Goal: Task Accomplishment & Management: Manage account settings

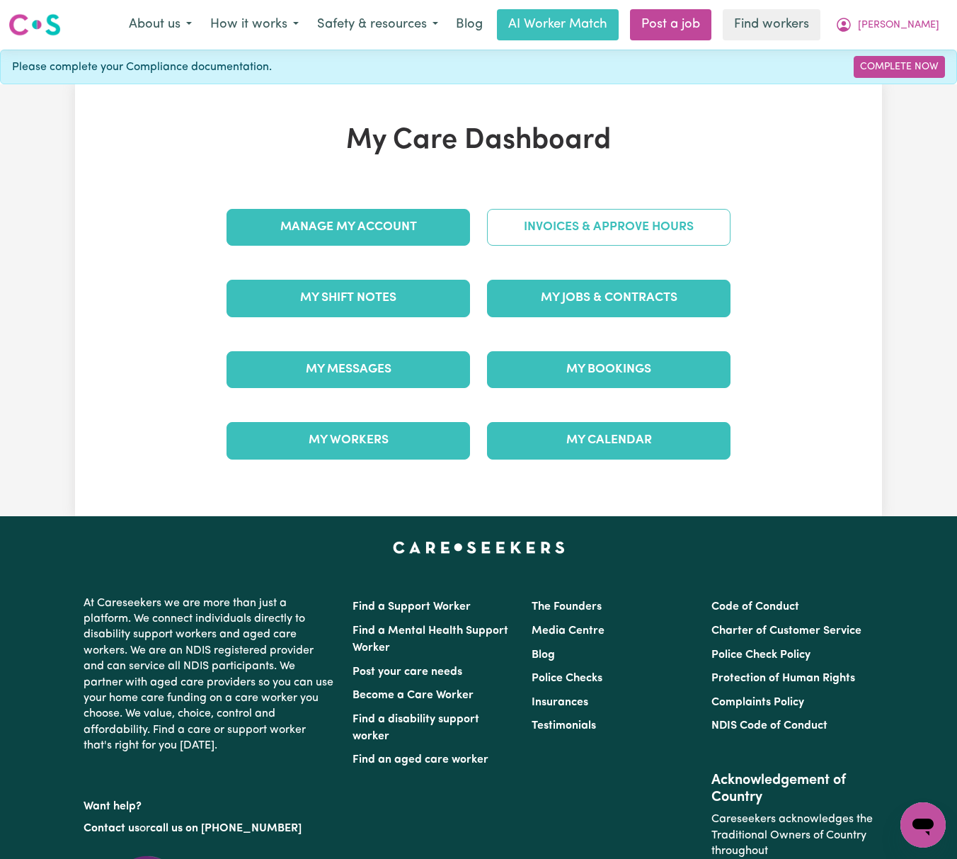
click at [553, 236] on link "Invoices & Approve Hours" at bounding box center [609, 227] width 244 height 37
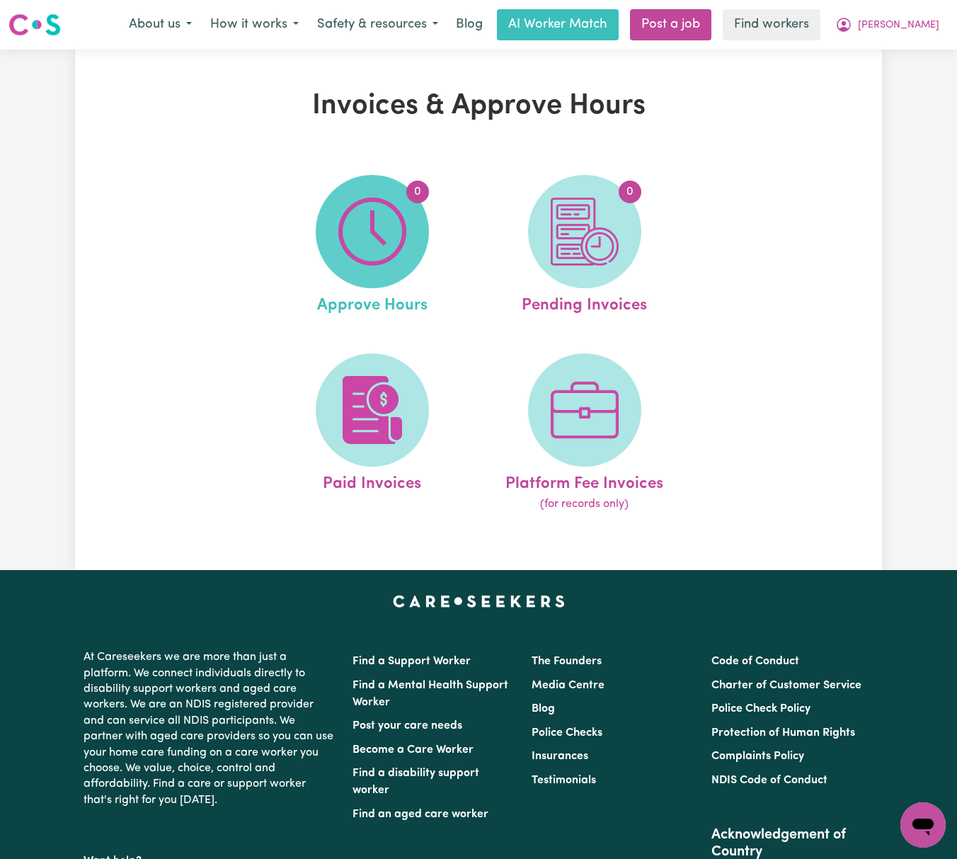
click at [382, 218] on img at bounding box center [372, 232] width 68 height 68
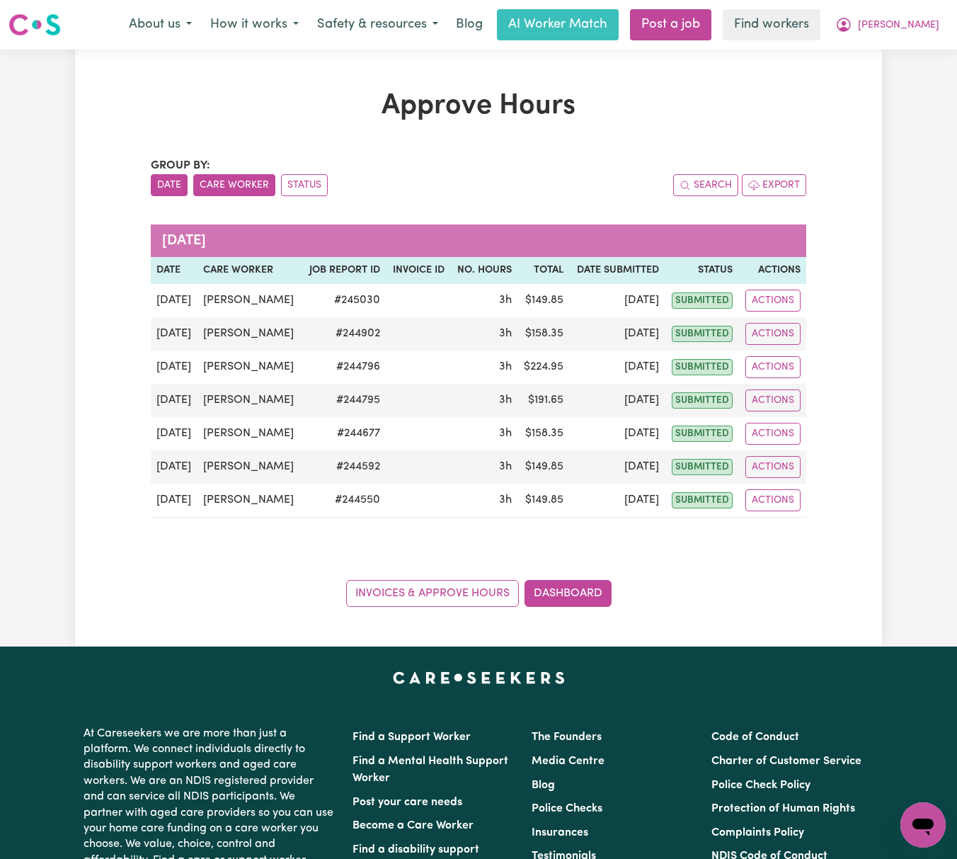
click at [233, 190] on button "Care Worker" at bounding box center [234, 185] width 82 height 22
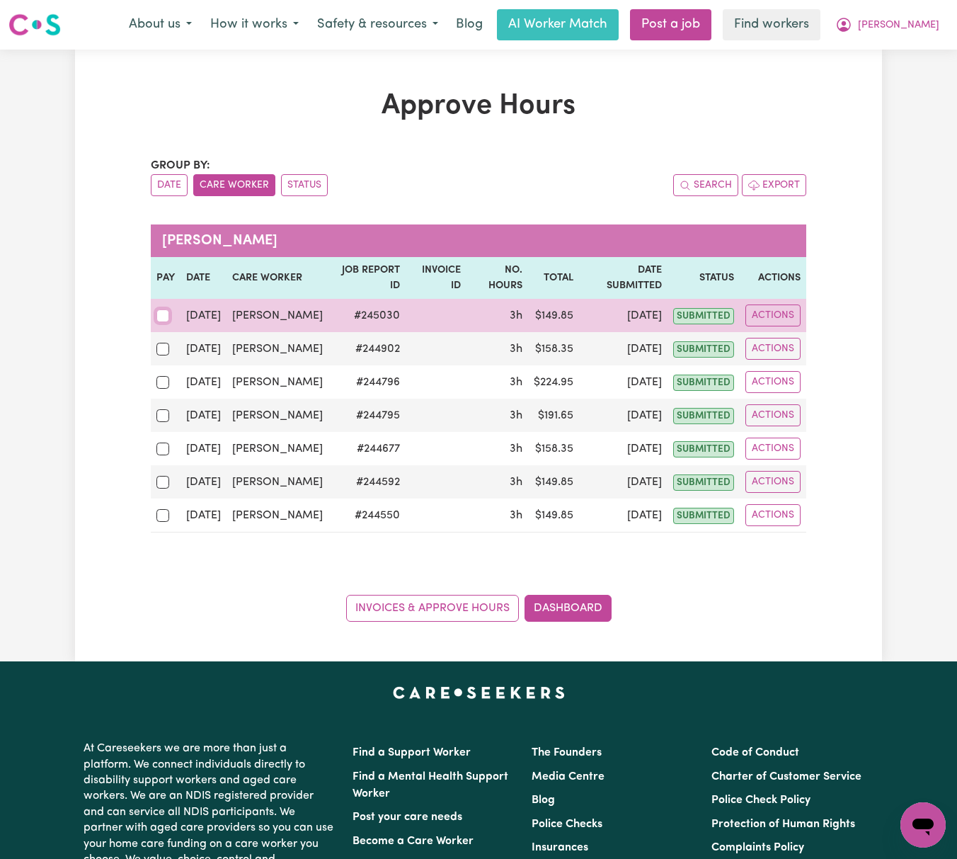
click at [166, 322] on input "checkbox" at bounding box center [162, 315] width 13 height 13
checkbox input "true"
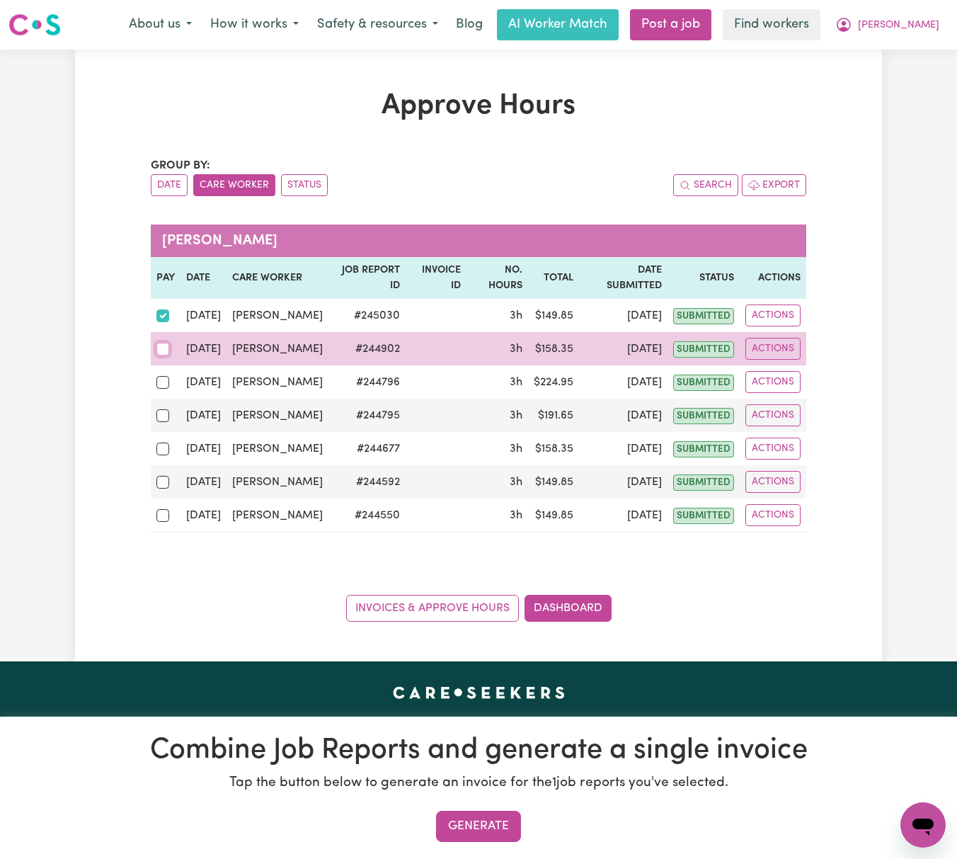
click at [164, 355] on input "checkbox" at bounding box center [162, 349] width 13 height 13
checkbox input "true"
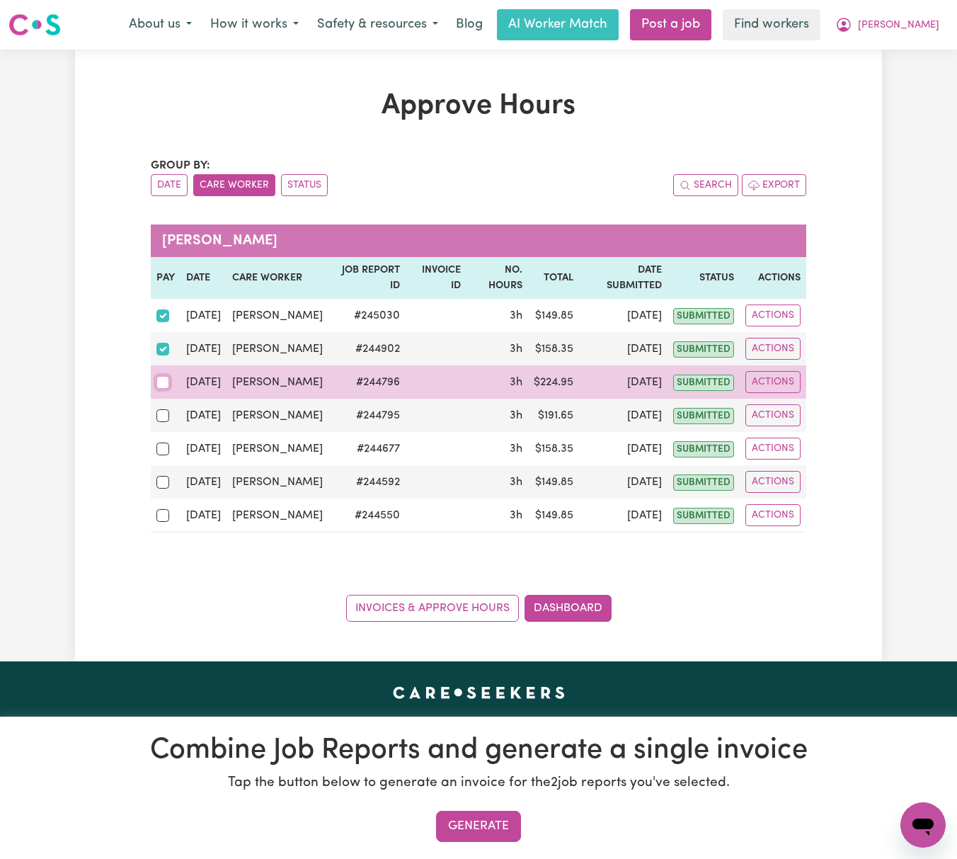
drag, startPoint x: 162, startPoint y: 418, endPoint x: 164, endPoint y: 426, distance: 8.1
click at [163, 389] on input "checkbox" at bounding box center [162, 382] width 13 height 13
checkbox input "true"
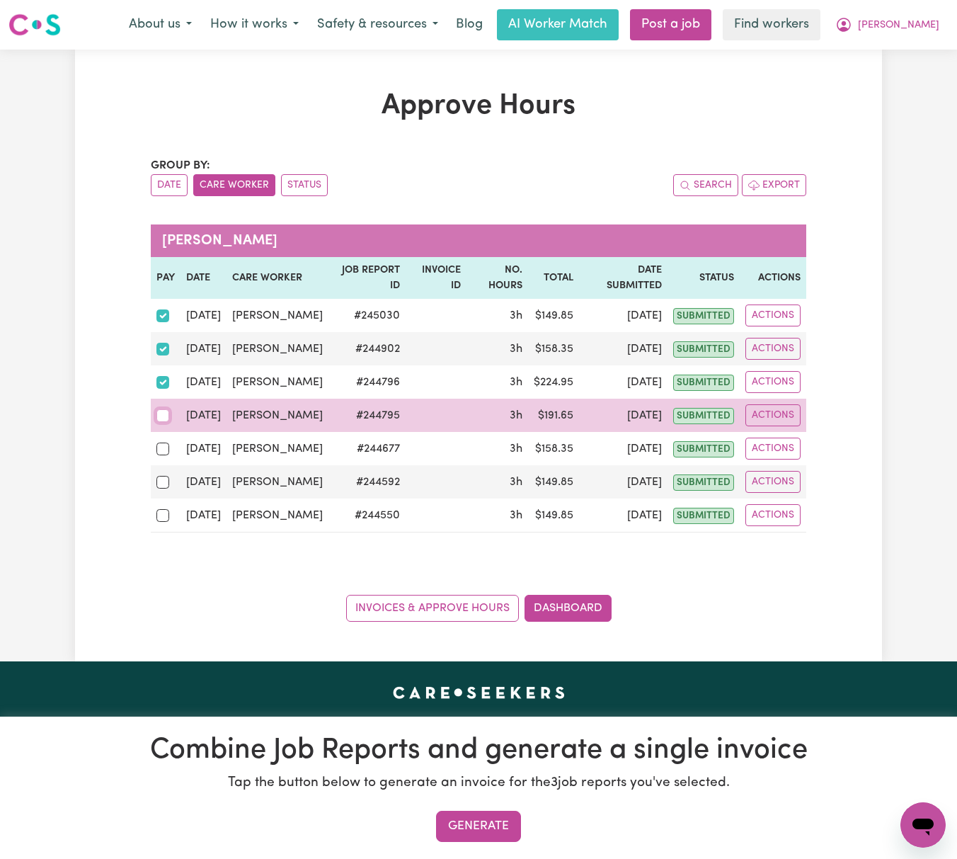
click at [162, 422] on input "checkbox" at bounding box center [162, 415] width 13 height 13
checkbox input "true"
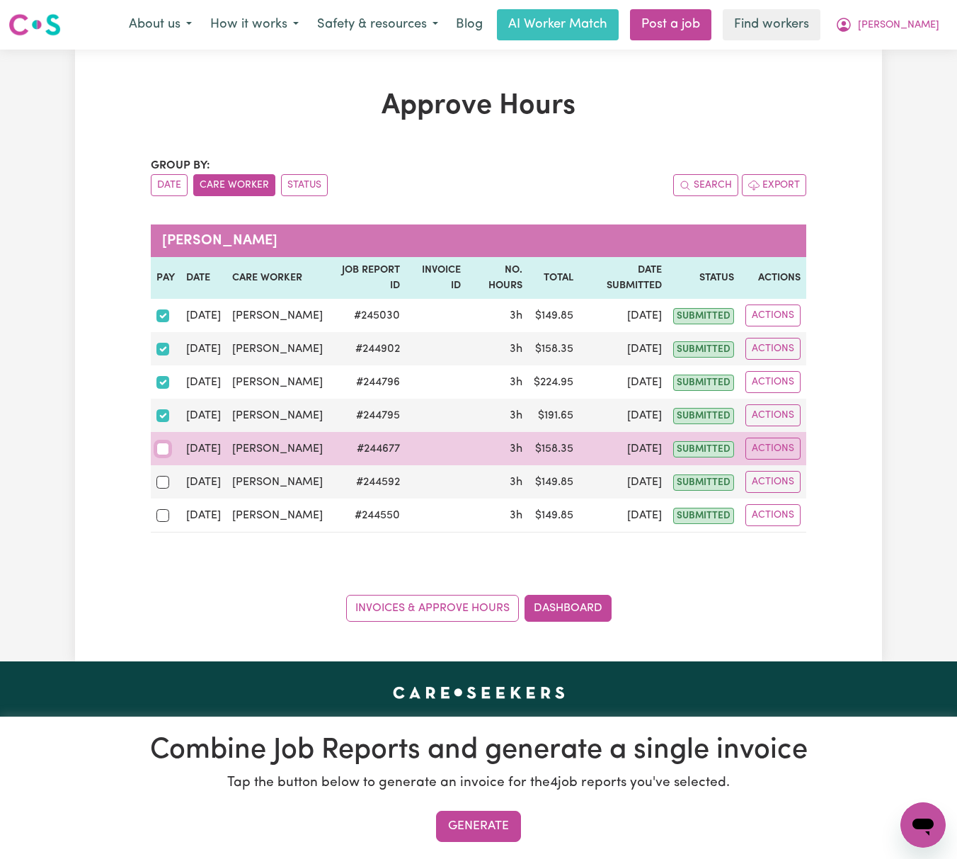
click at [159, 455] on input "checkbox" at bounding box center [162, 449] width 13 height 13
checkbox input "true"
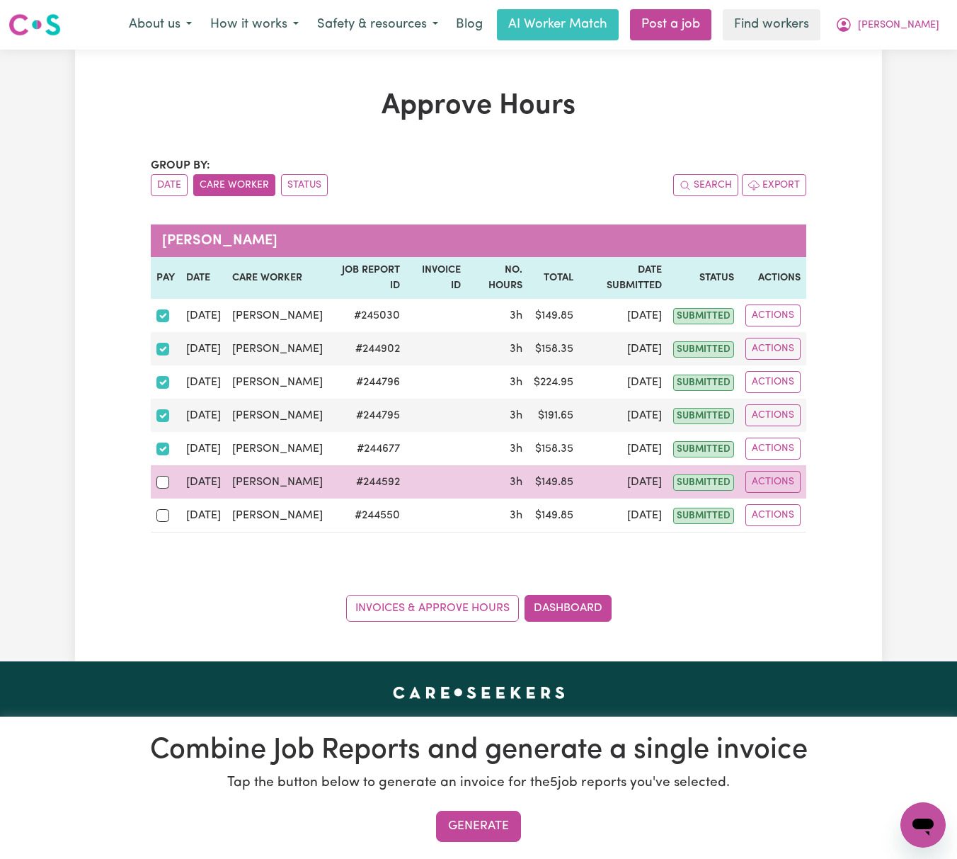
click at [167, 491] on div at bounding box center [165, 482] width 18 height 18
click at [167, 489] on input "checkbox" at bounding box center [162, 482] width 13 height 13
checkbox input "true"
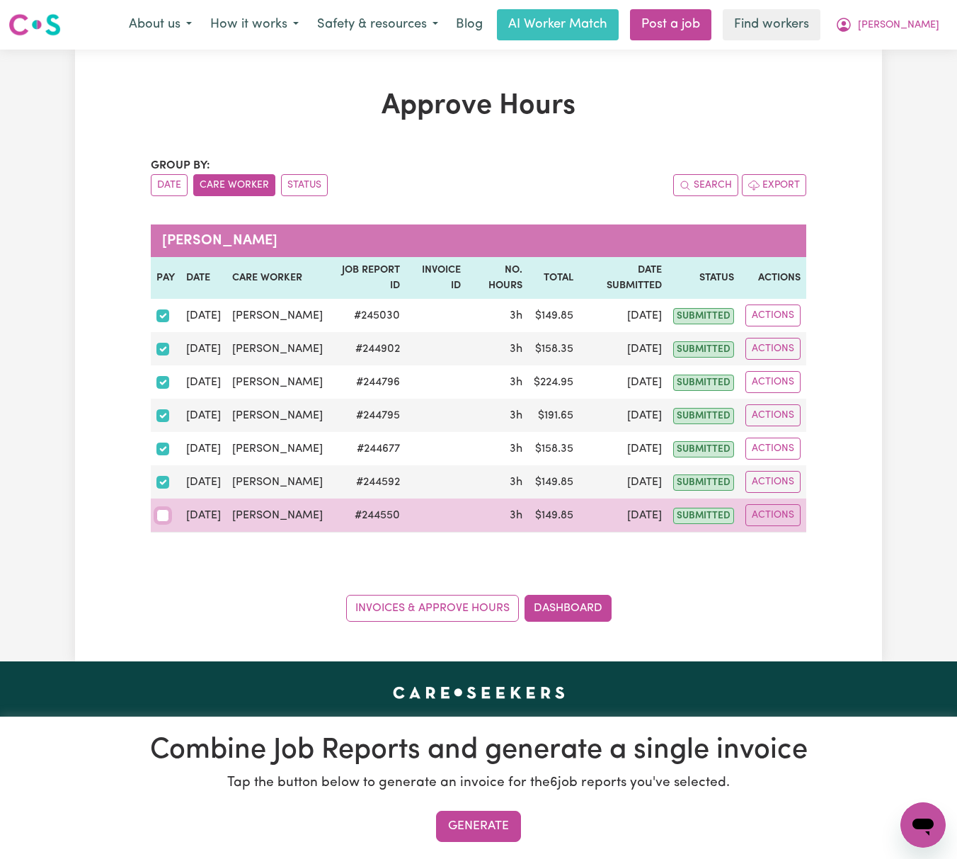
click at [161, 522] on input "checkbox" at bounding box center [162, 515] width 13 height 13
checkbox input "true"
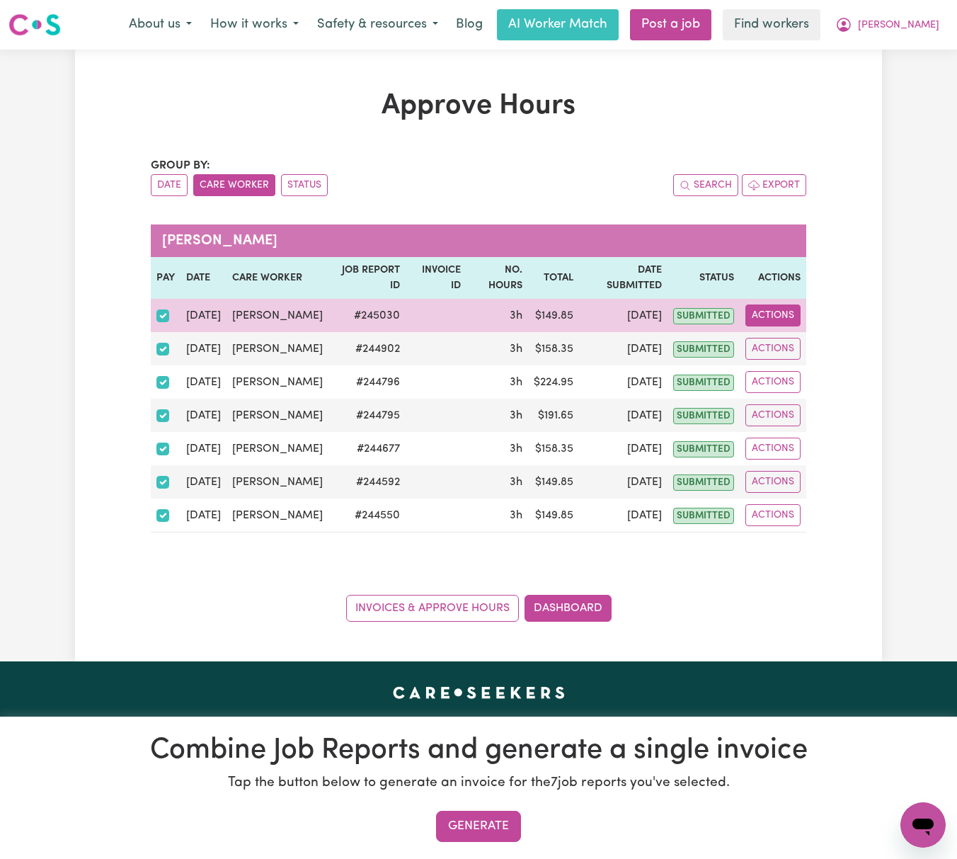
click at [776, 323] on button "Actions" at bounding box center [773, 315] width 55 height 22
click at [797, 355] on link "View Job Report" at bounding box center [806, 349] width 121 height 28
select select "pm"
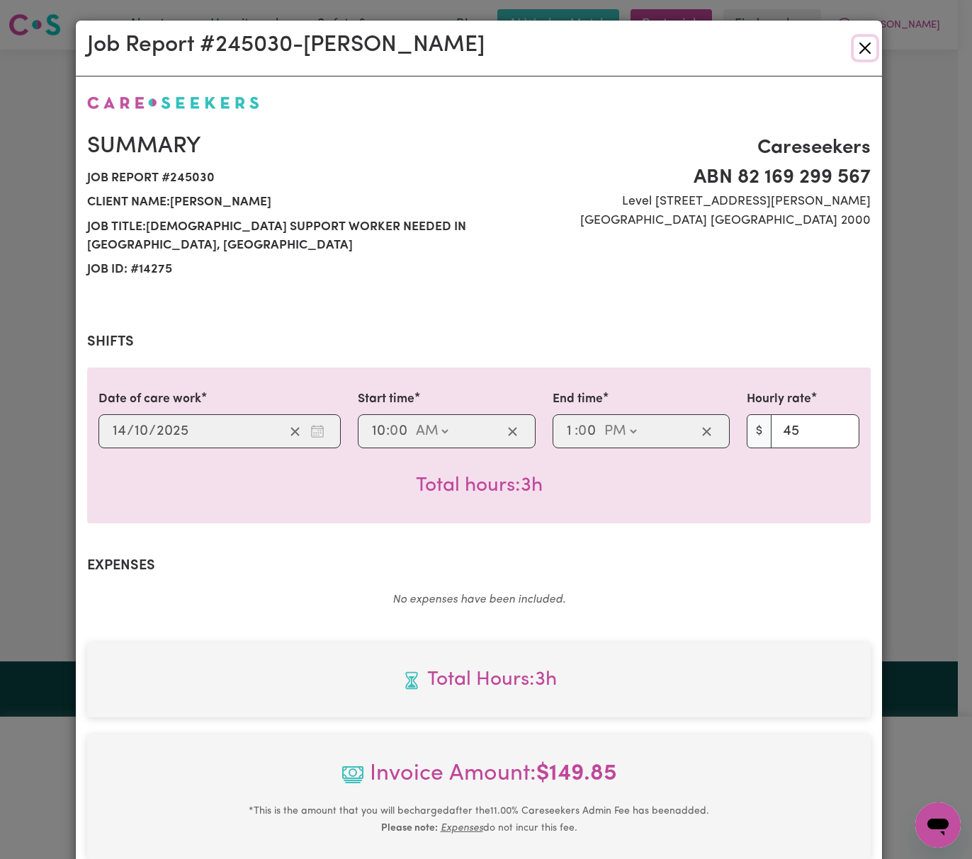
drag, startPoint x: 855, startPoint y: 41, endPoint x: 845, endPoint y: 89, distance: 48.6
click at [855, 42] on button "Close" at bounding box center [864, 48] width 23 height 23
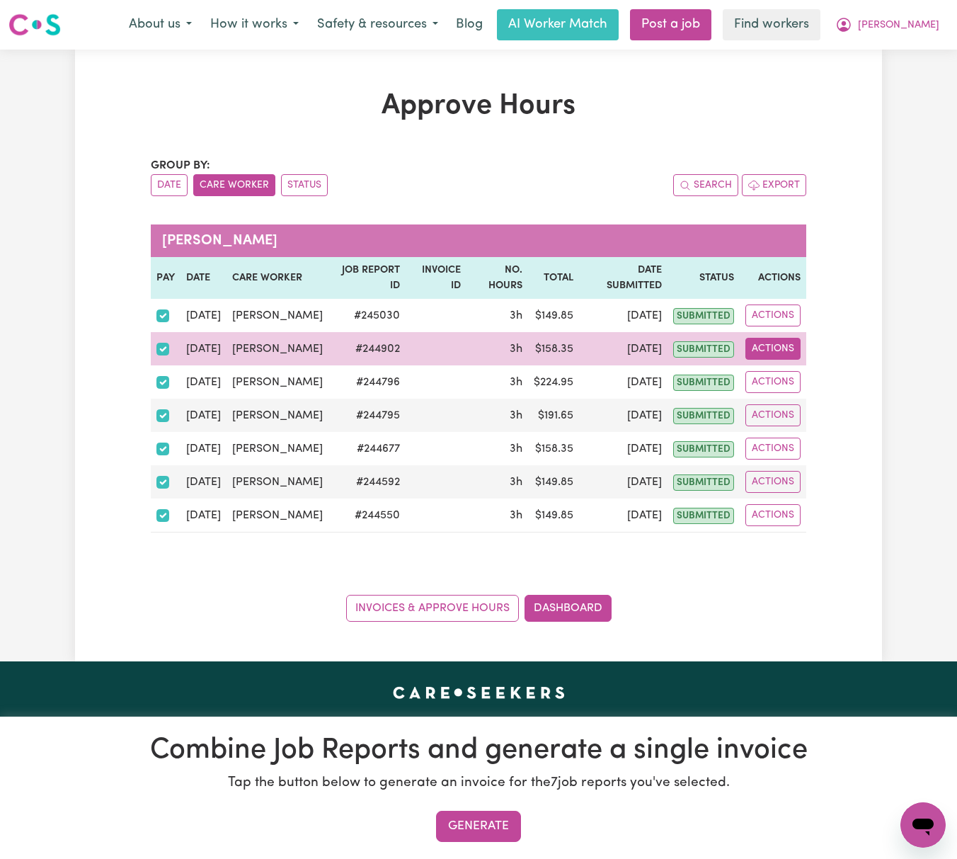
click at [769, 360] on button "Actions" at bounding box center [773, 349] width 55 height 22
click at [803, 397] on link "View Job Report" at bounding box center [806, 382] width 121 height 28
select select "pm"
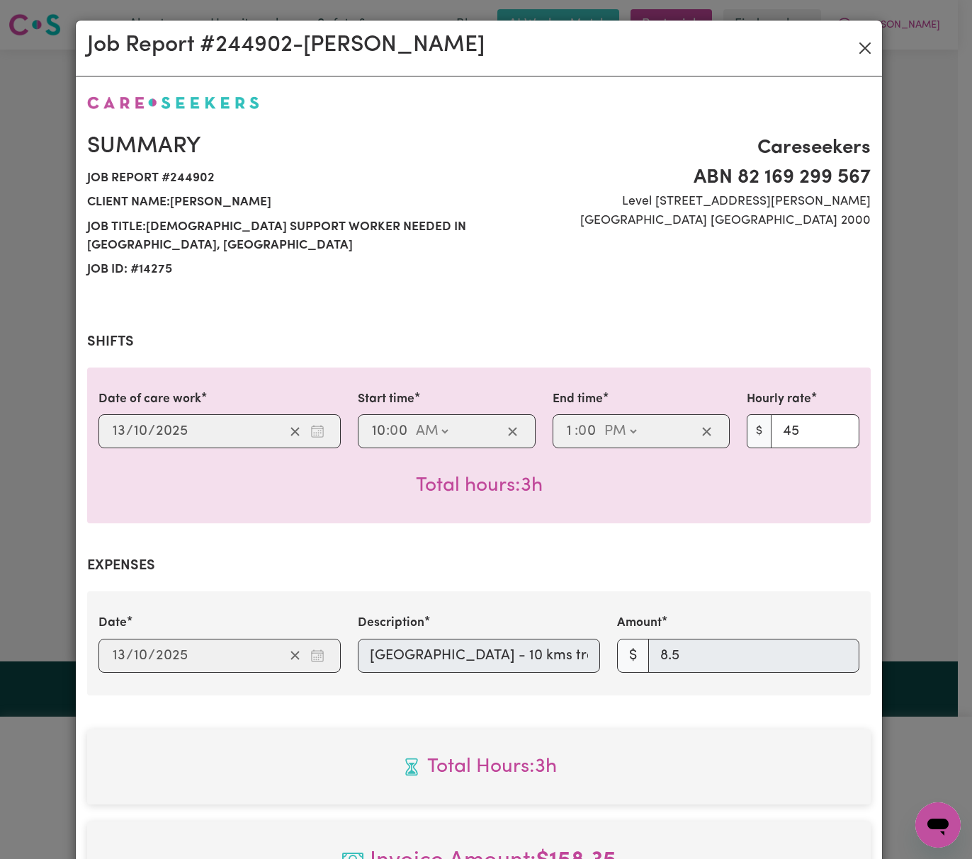
drag, startPoint x: 867, startPoint y: 32, endPoint x: 862, endPoint y: 43, distance: 12.4
click at [867, 40] on div "Job Report # 244902 - [PERSON_NAME]" at bounding box center [479, 49] width 806 height 56
click at [859, 43] on button "Close" at bounding box center [864, 48] width 23 height 23
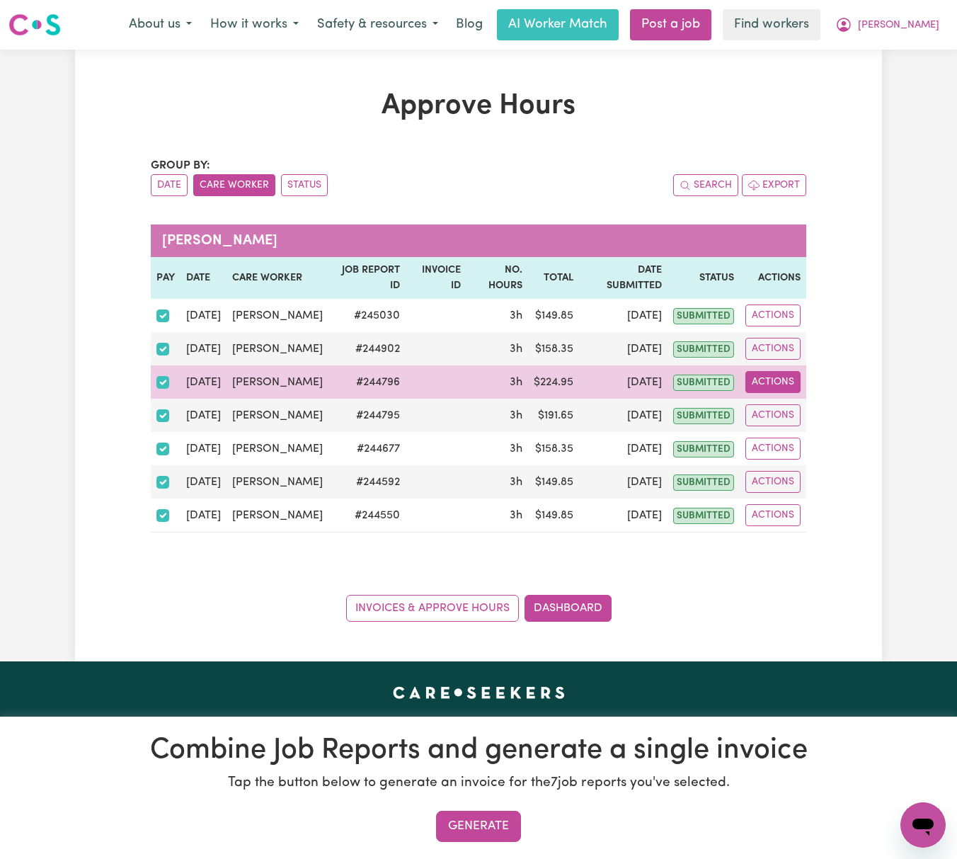
click at [776, 393] on button "Actions" at bounding box center [773, 382] width 55 height 22
click at [800, 430] on link "View Job Report" at bounding box center [806, 415] width 121 height 28
select select "pm"
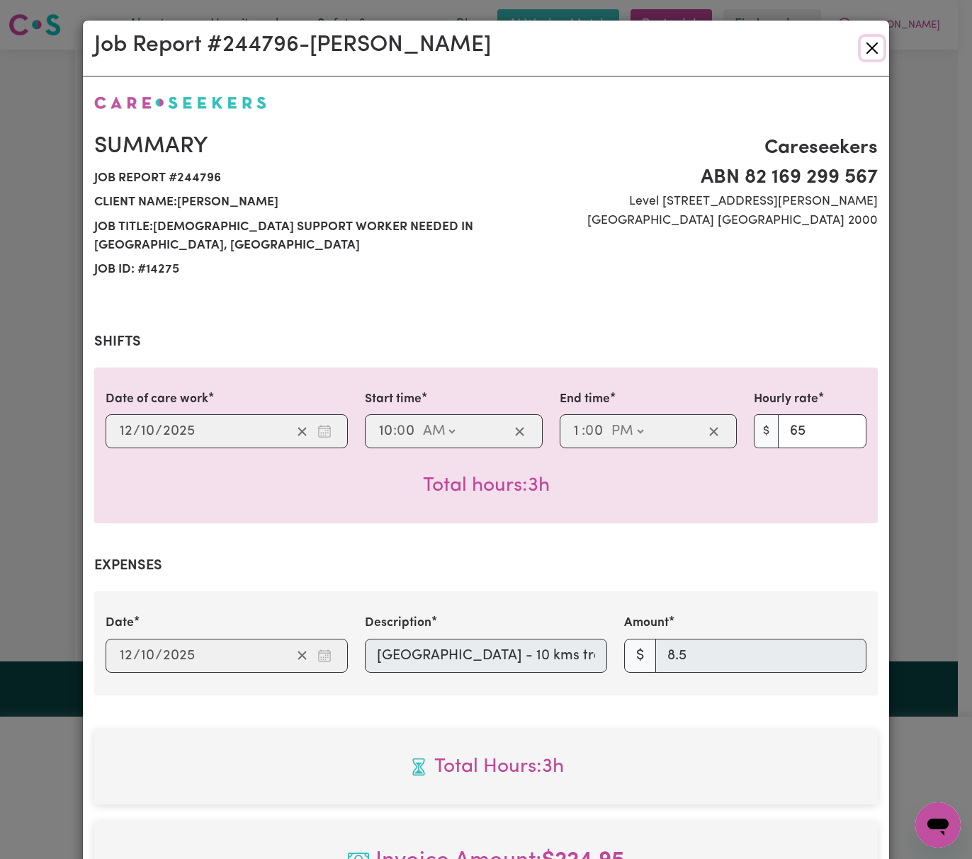
click at [862, 55] on button "Close" at bounding box center [871, 48] width 23 height 23
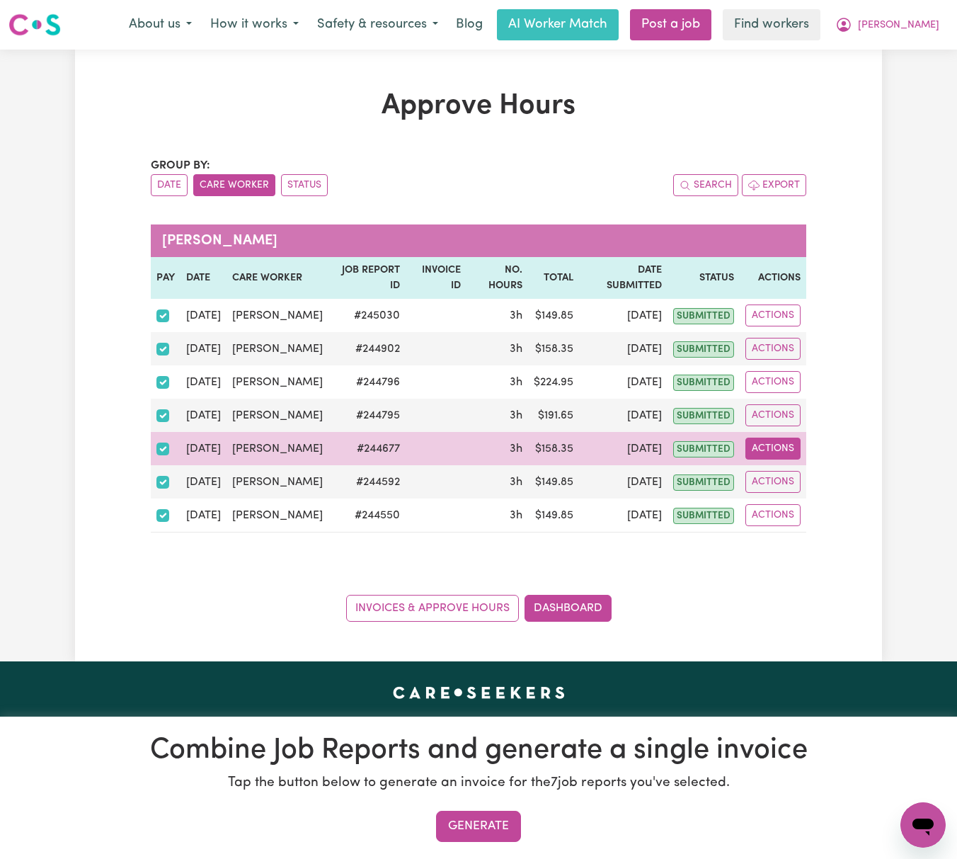
click at [776, 460] on button "Actions" at bounding box center [773, 449] width 55 height 22
click at [797, 496] on link "View Job Report" at bounding box center [806, 482] width 121 height 28
select select "pm"
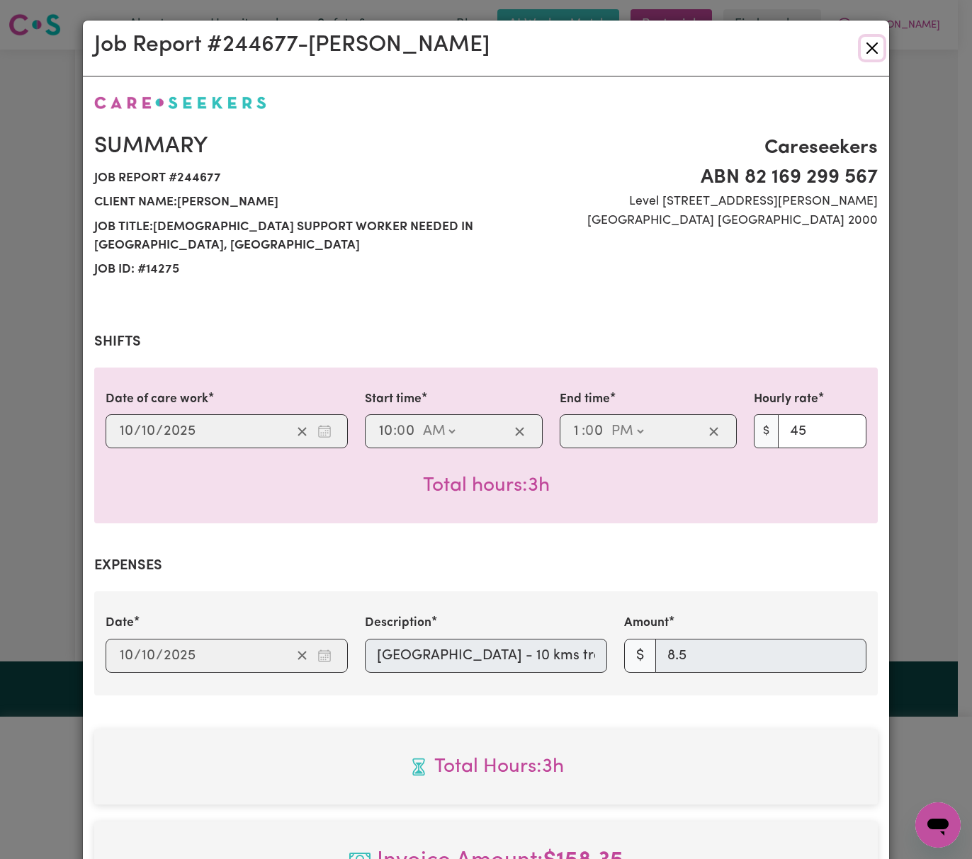
click at [870, 43] on button "Close" at bounding box center [871, 48] width 23 height 23
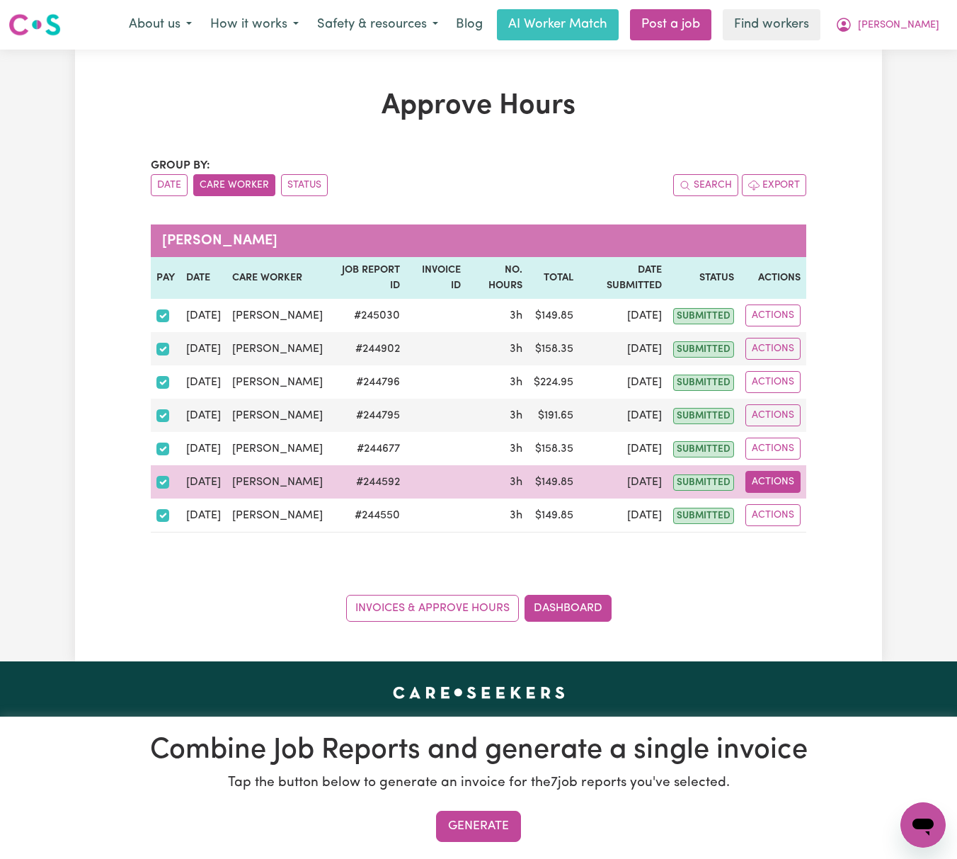
click at [785, 493] on button "Actions" at bounding box center [773, 482] width 55 height 22
click at [799, 530] on link "View Job Report" at bounding box center [806, 515] width 121 height 28
select select "pm"
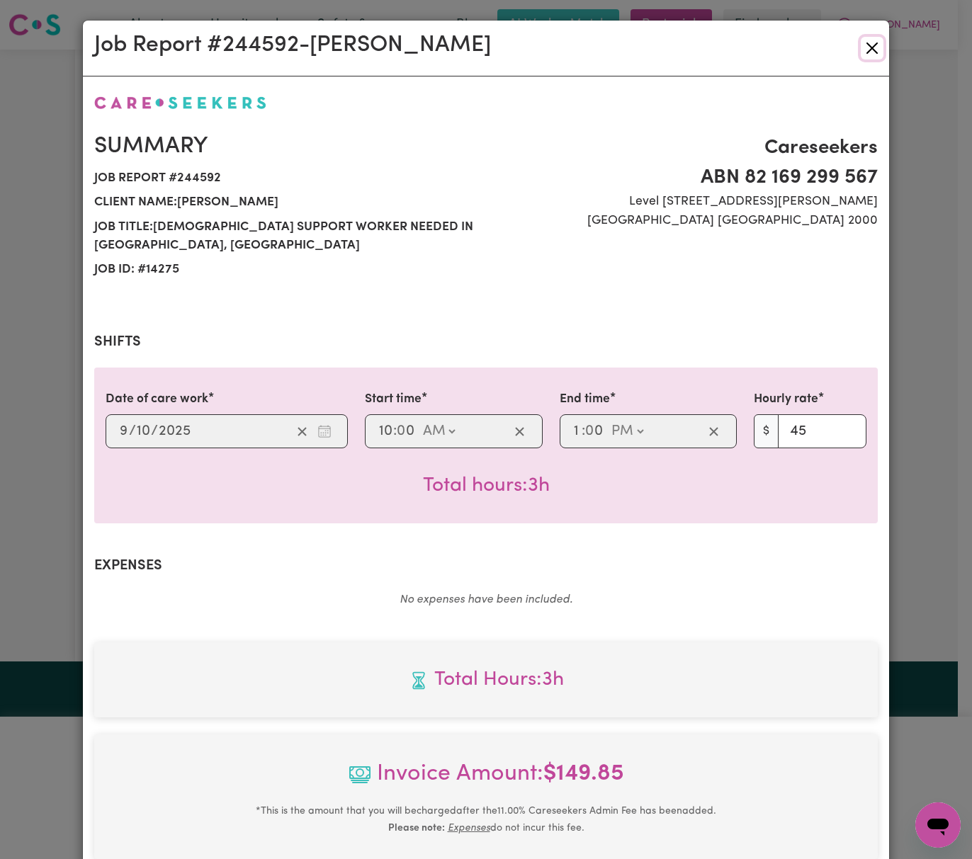
click at [871, 43] on button "Close" at bounding box center [871, 48] width 23 height 23
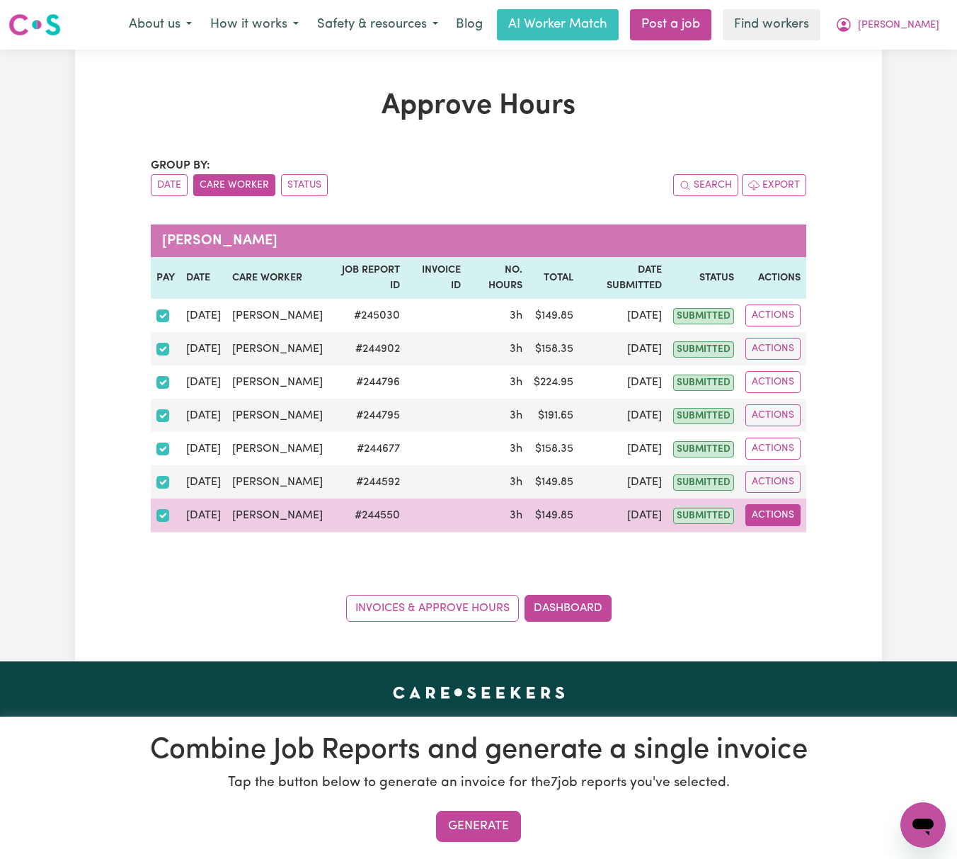
click at [782, 526] on button "Actions" at bounding box center [773, 515] width 55 height 22
click at [796, 563] on link "View Job Report" at bounding box center [806, 549] width 121 height 28
select select "pm"
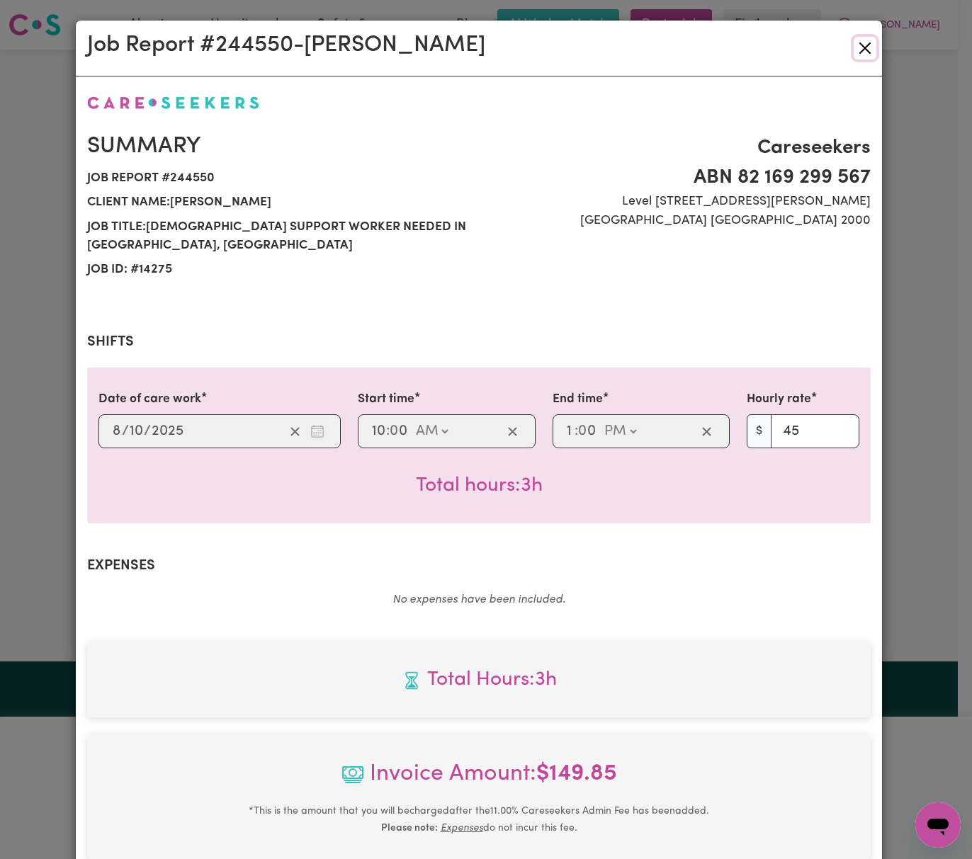
click at [855, 49] on button "Close" at bounding box center [864, 48] width 23 height 23
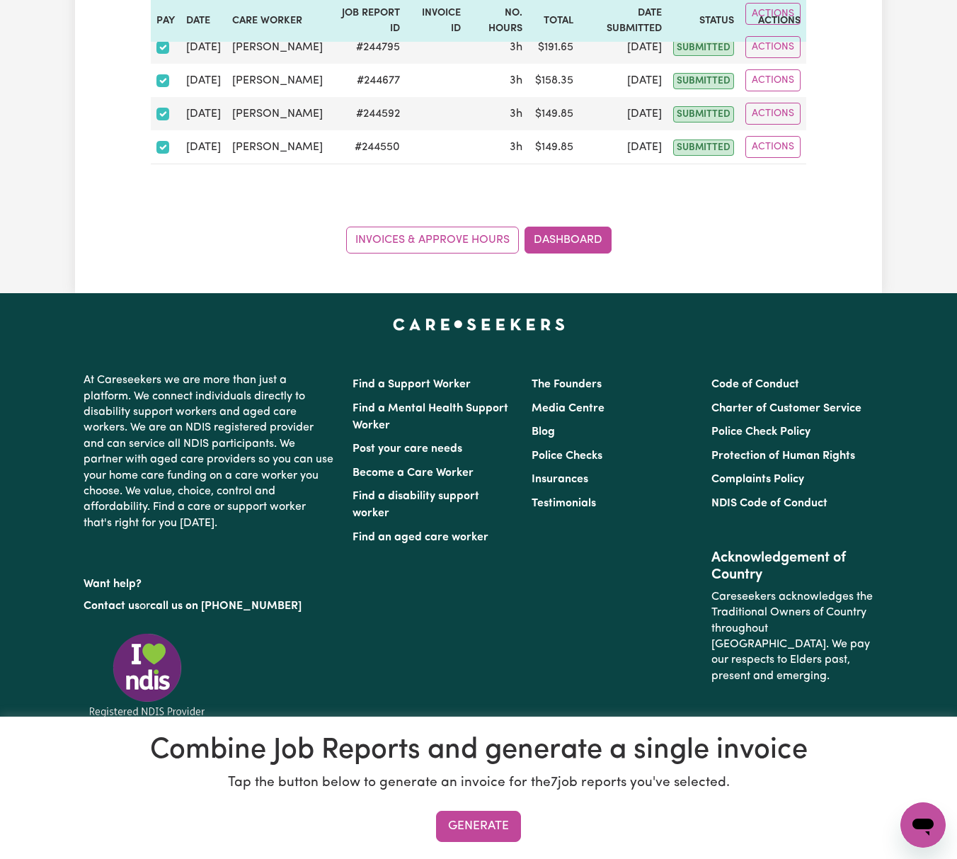
scroll to position [377, 0]
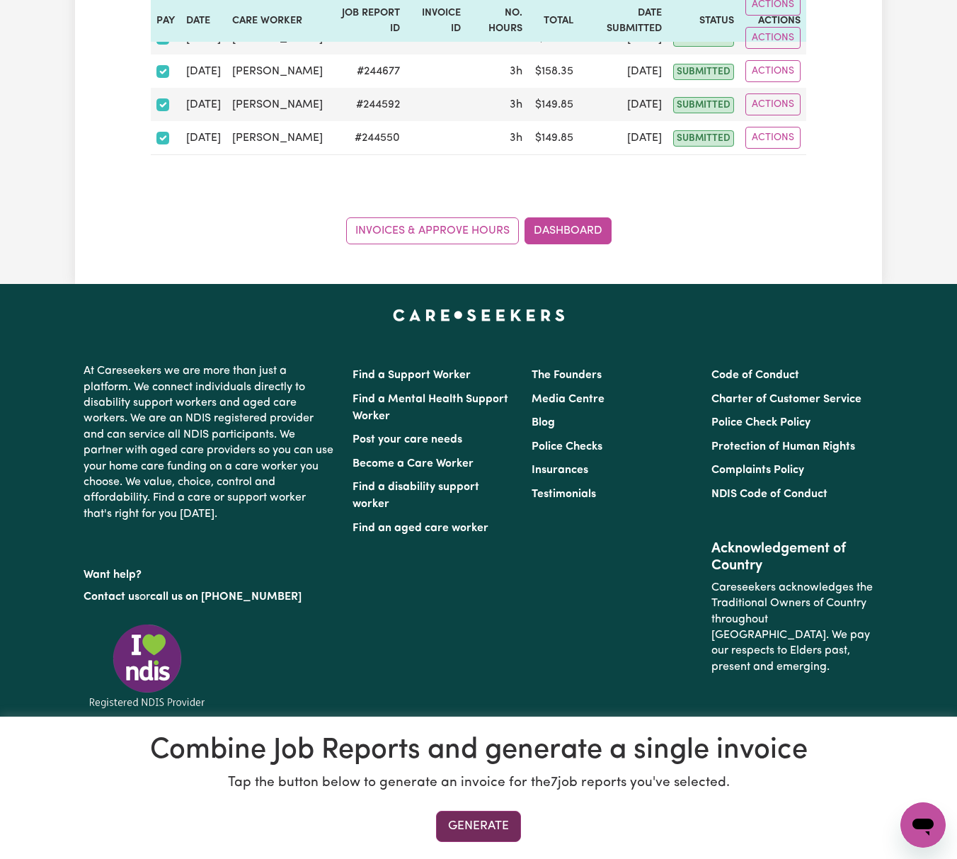
click at [491, 833] on button "Generate" at bounding box center [478, 826] width 85 height 31
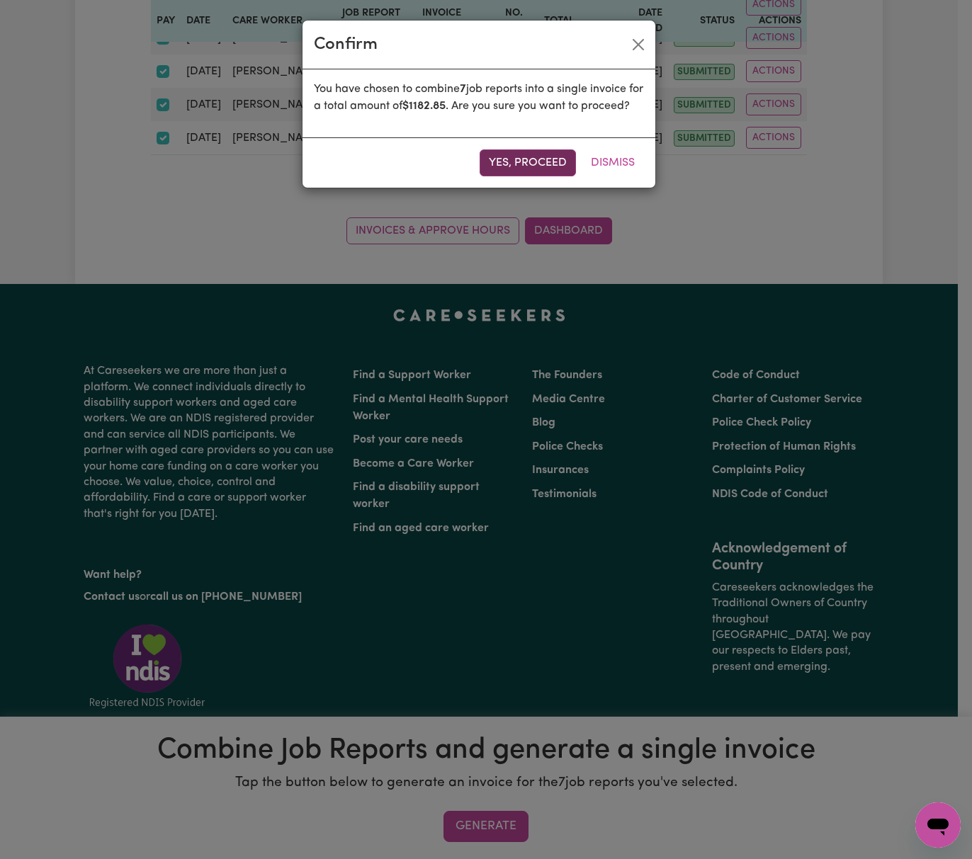
click at [547, 171] on button "Yes, proceed" at bounding box center [527, 162] width 96 height 27
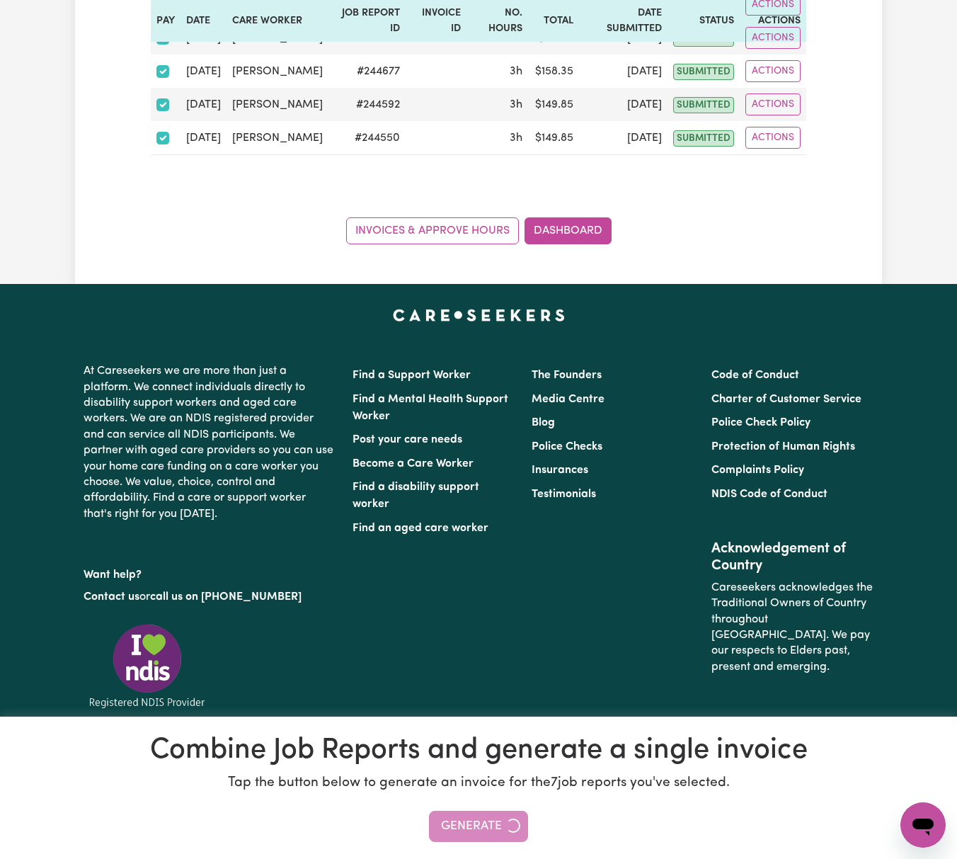
scroll to position [79, 0]
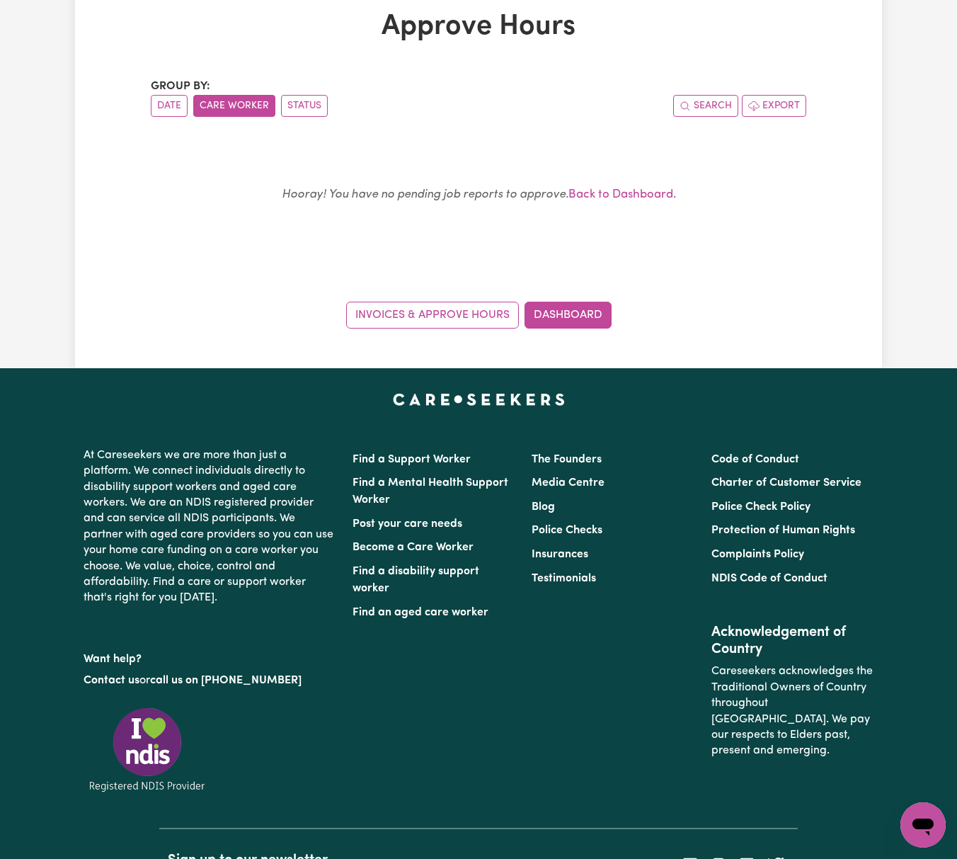
click at [573, 329] on div "Approve Hours Group by: Date Care Worker Status Search Export Hooray! You have …" at bounding box center [478, 169] width 807 height 398
click at [576, 318] on link "Dashboard" at bounding box center [568, 315] width 87 height 27
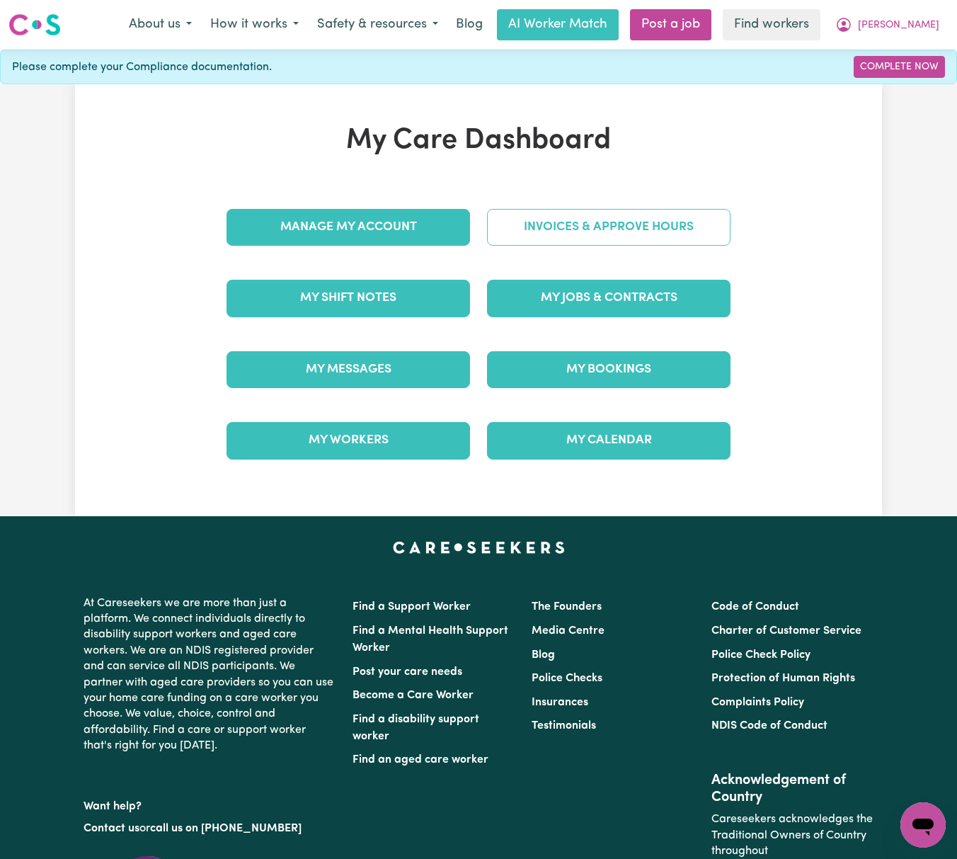
click at [617, 246] on link "Invoices & Approve Hours" at bounding box center [609, 227] width 244 height 37
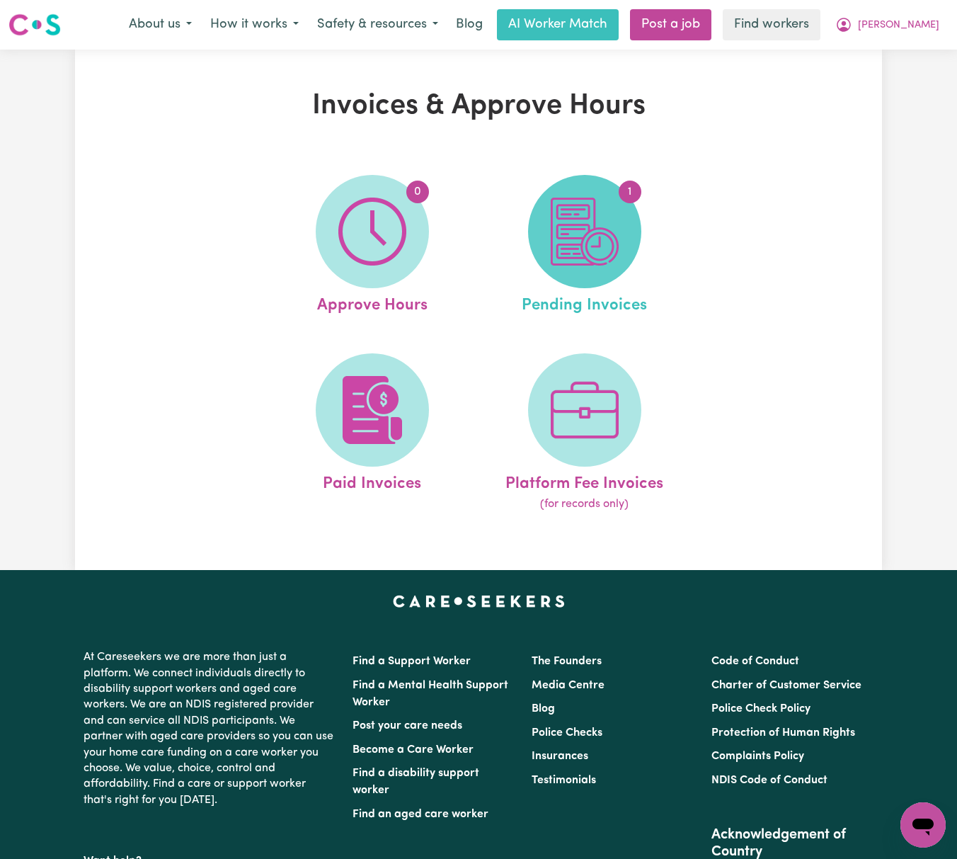
click at [598, 224] on img at bounding box center [585, 232] width 68 height 68
